Goal: Information Seeking & Learning: Learn about a topic

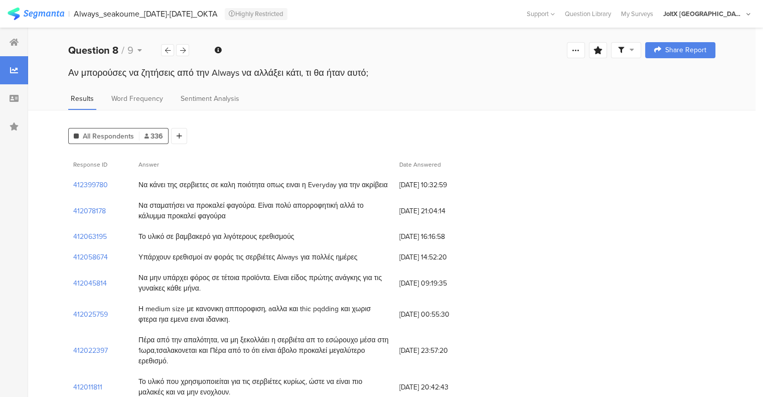
click at [38, 13] on img at bounding box center [36, 14] width 57 height 13
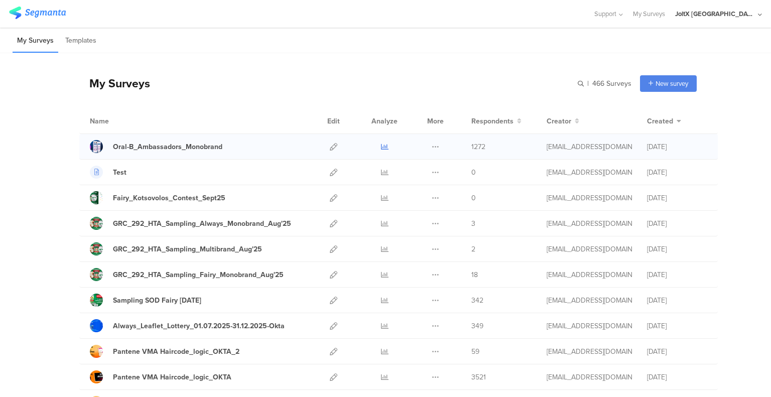
click at [381, 144] on icon at bounding box center [385, 147] width 8 height 8
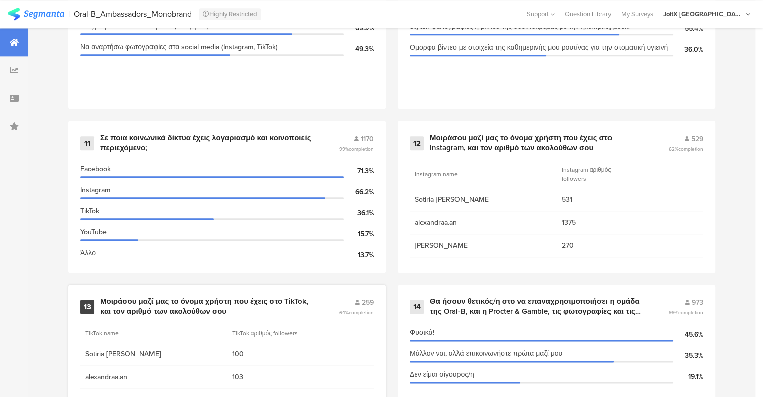
scroll to position [1236, 0]
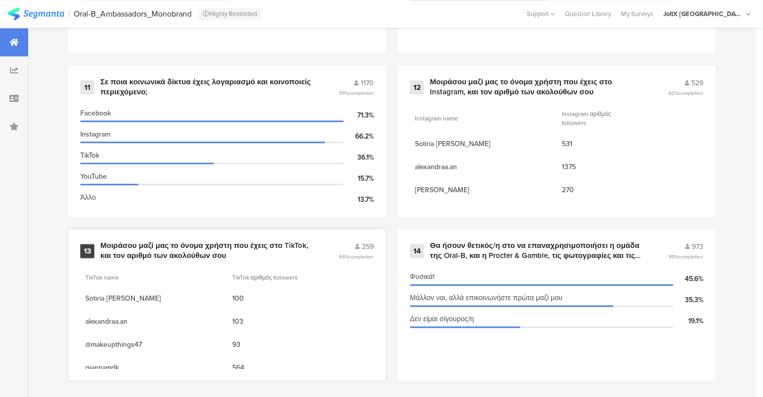
click at [366, 241] on span "259" at bounding box center [368, 246] width 12 height 11
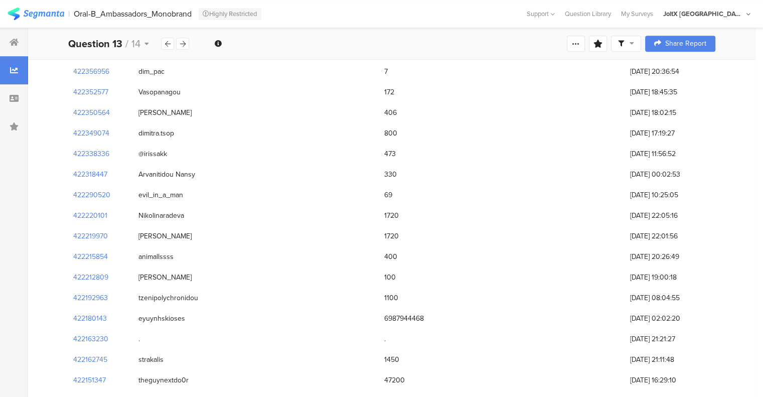
scroll to position [502, 0]
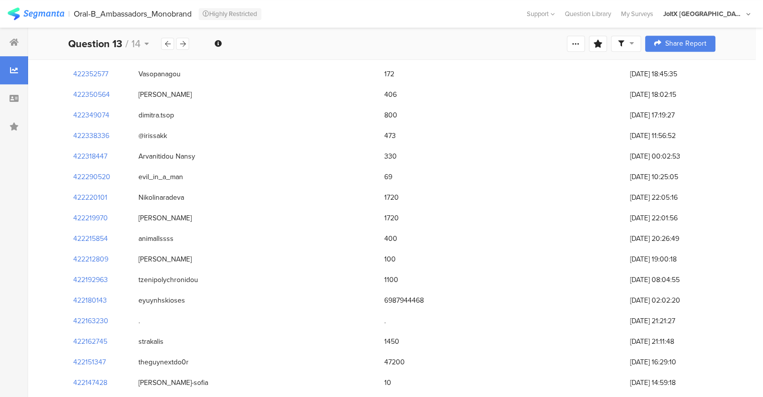
drag, startPoint x: 186, startPoint y: 346, endPoint x: 145, endPoint y: 349, distance: 40.7
click at [145, 352] on div "theguynextdo0r" at bounding box center [256, 362] width 246 height 21
click at [150, 357] on div "theguynextdo0r" at bounding box center [163, 362] width 50 height 11
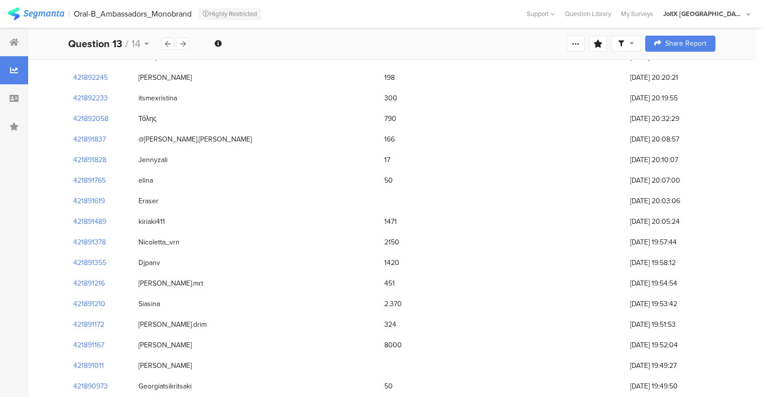
scroll to position [3636, 0]
